Goal: Information Seeking & Learning: Learn about a topic

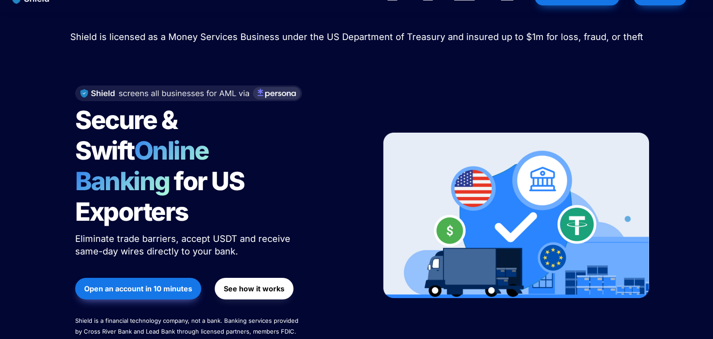
scroll to position [16, 0]
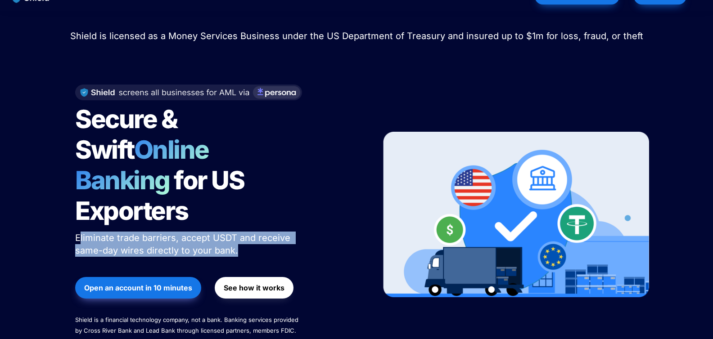
drag, startPoint x: 81, startPoint y: 207, endPoint x: 256, endPoint y: 217, distance: 175.4
click at [256, 230] on p "Eliminate trade barriers, accept USDT and receive same-day wires directly to yo…" at bounding box center [187, 244] width 225 height 29
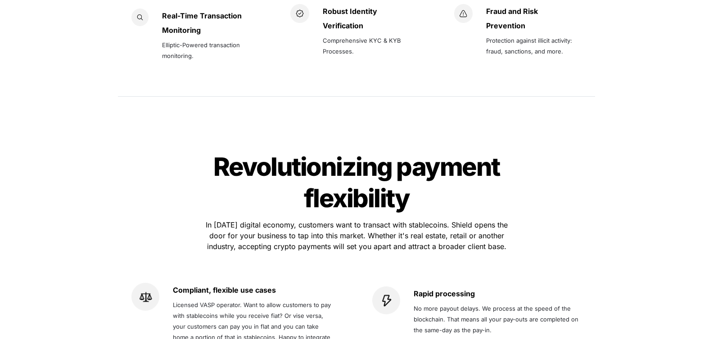
scroll to position [1661, 0]
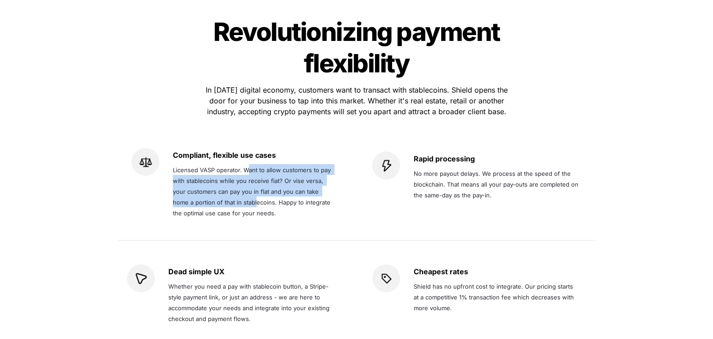
drag, startPoint x: 256, startPoint y: 153, endPoint x: 262, endPoint y: 185, distance: 32.9
click at [256, 170] on span "Licensed VASP operator. Want to allow customers to pay with stablecoins while y…" at bounding box center [253, 192] width 160 height 50
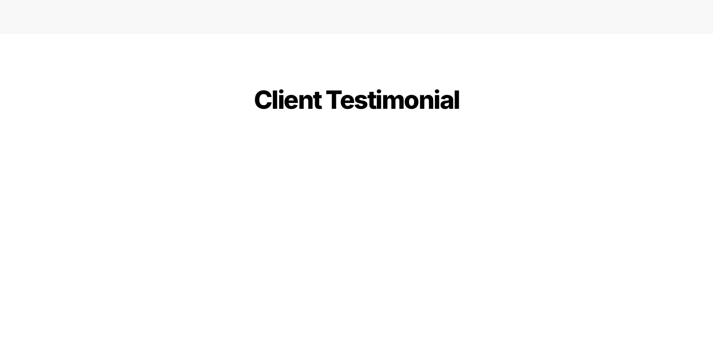
scroll to position [2170, 0]
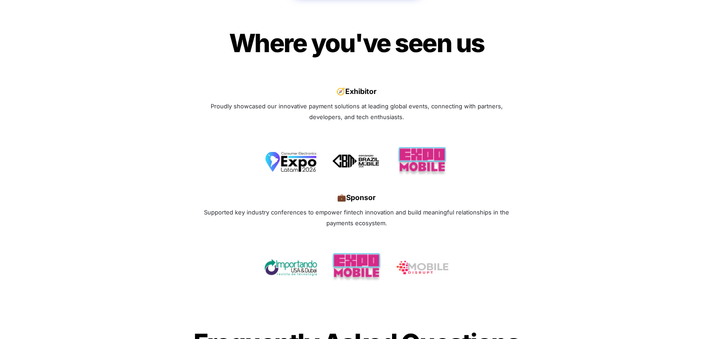
scroll to position [3052, 0]
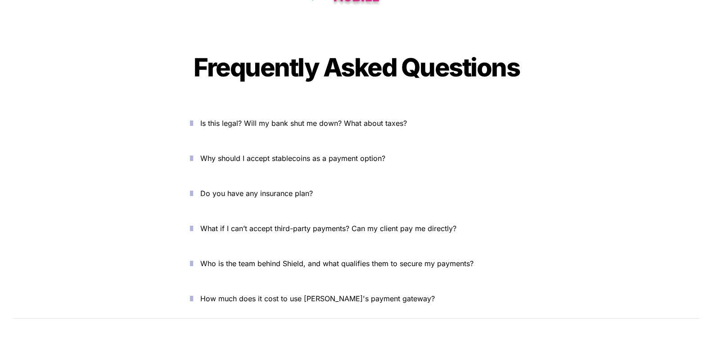
click at [257, 119] on span "Is this legal? Will my bank shut me down? What about taxes?" at bounding box center [303, 123] width 207 height 9
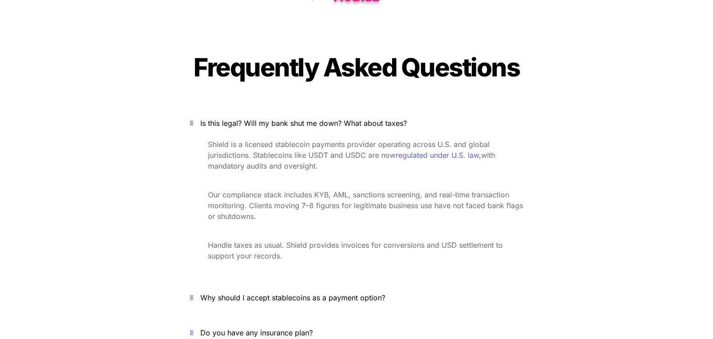
drag, startPoint x: 251, startPoint y: 125, endPoint x: 369, endPoint y: 141, distance: 119.6
click at [369, 141] on p "Shield is a licensed stablecoin payments provider operating across U.S. and glo…" at bounding box center [365, 155] width 315 height 36
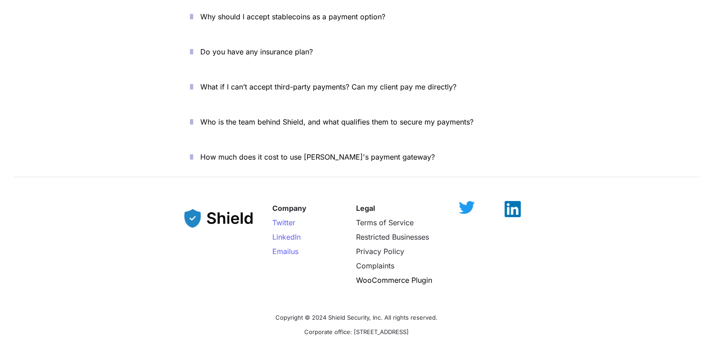
scroll to position [3365, 0]
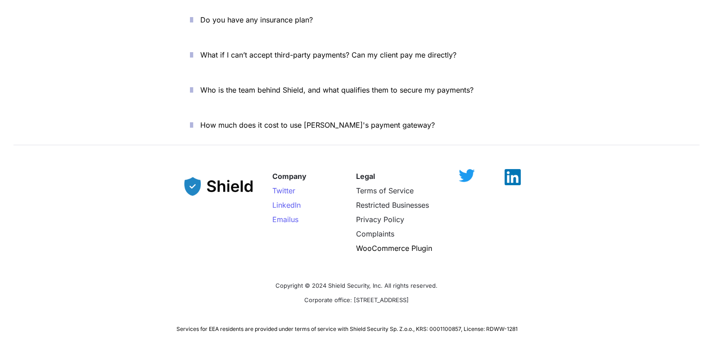
click at [520, 169] on div at bounding box center [512, 177] width 47 height 16
click at [514, 165] on img at bounding box center [513, 173] width 16 height 16
